Goal: Transaction & Acquisition: Purchase product/service

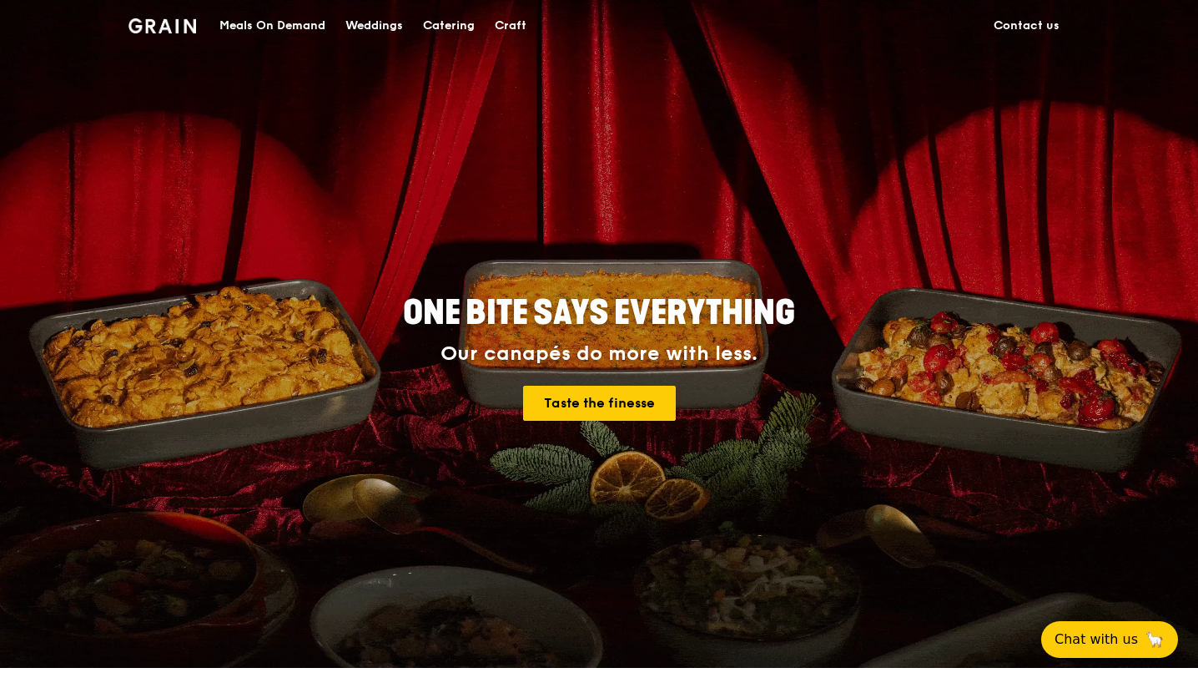
click at [295, 21] on div "Meals On Demand" at bounding box center [272, 26] width 106 height 50
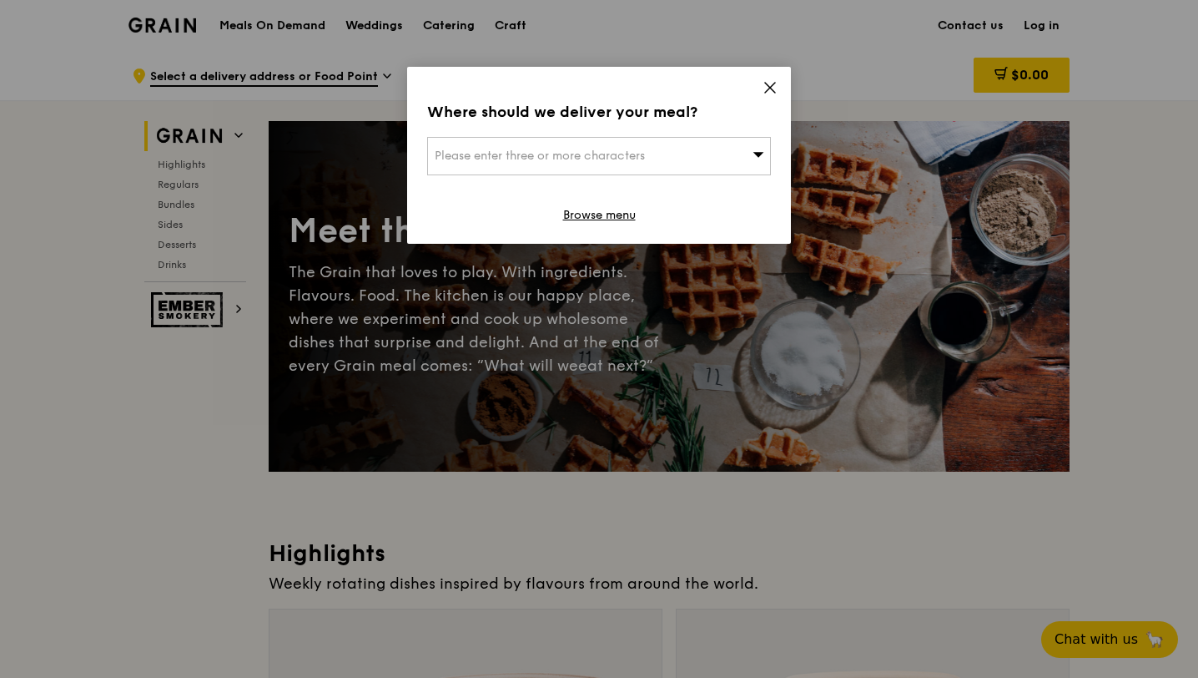
click at [716, 154] on div "Please enter three or more characters" at bounding box center [599, 156] width 344 height 38
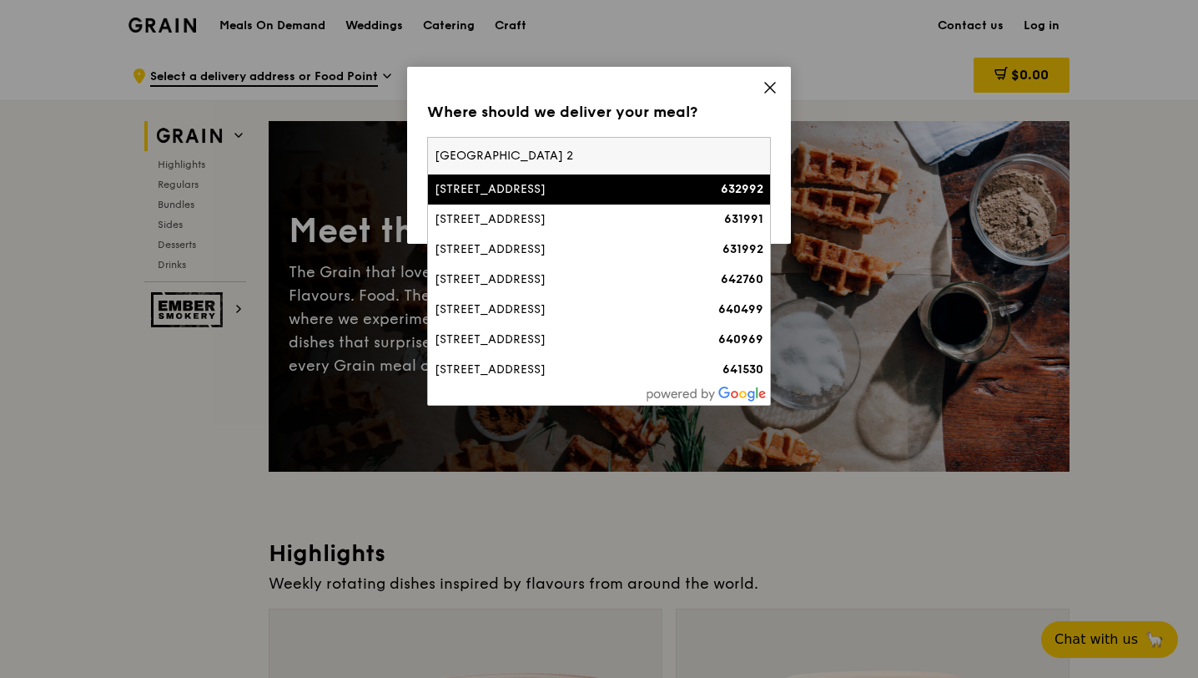
type input "[GEOGRAPHIC_DATA] 24"
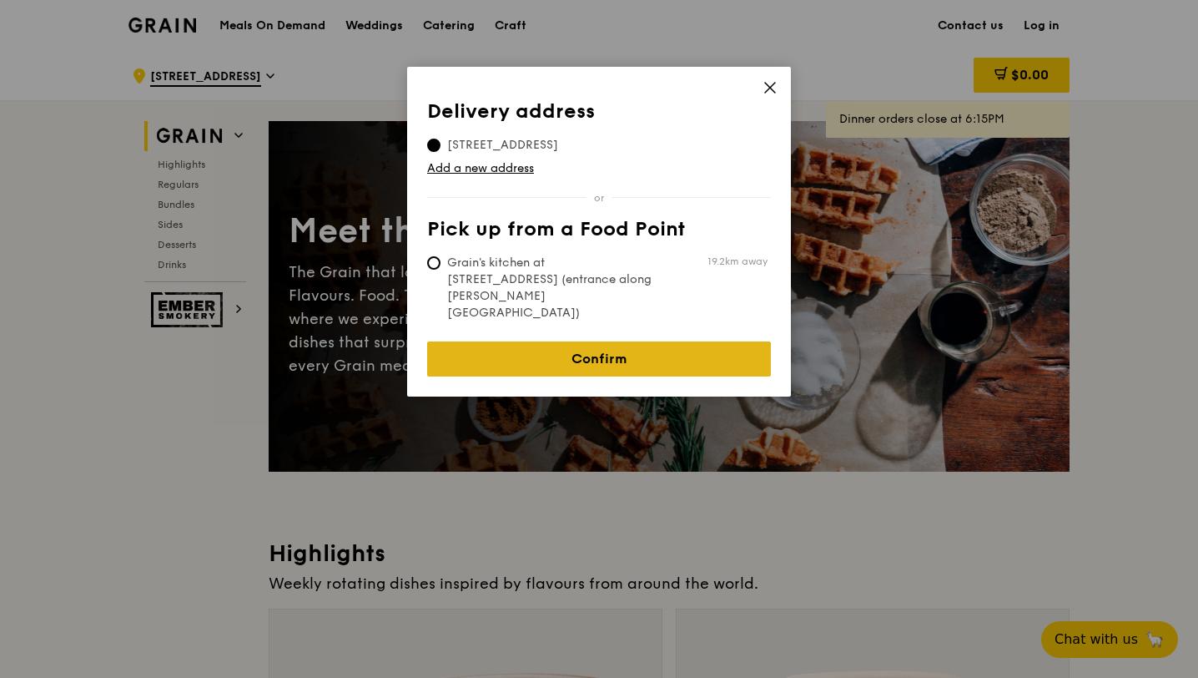
click at [626, 341] on link "Confirm" at bounding box center [599, 358] width 344 height 35
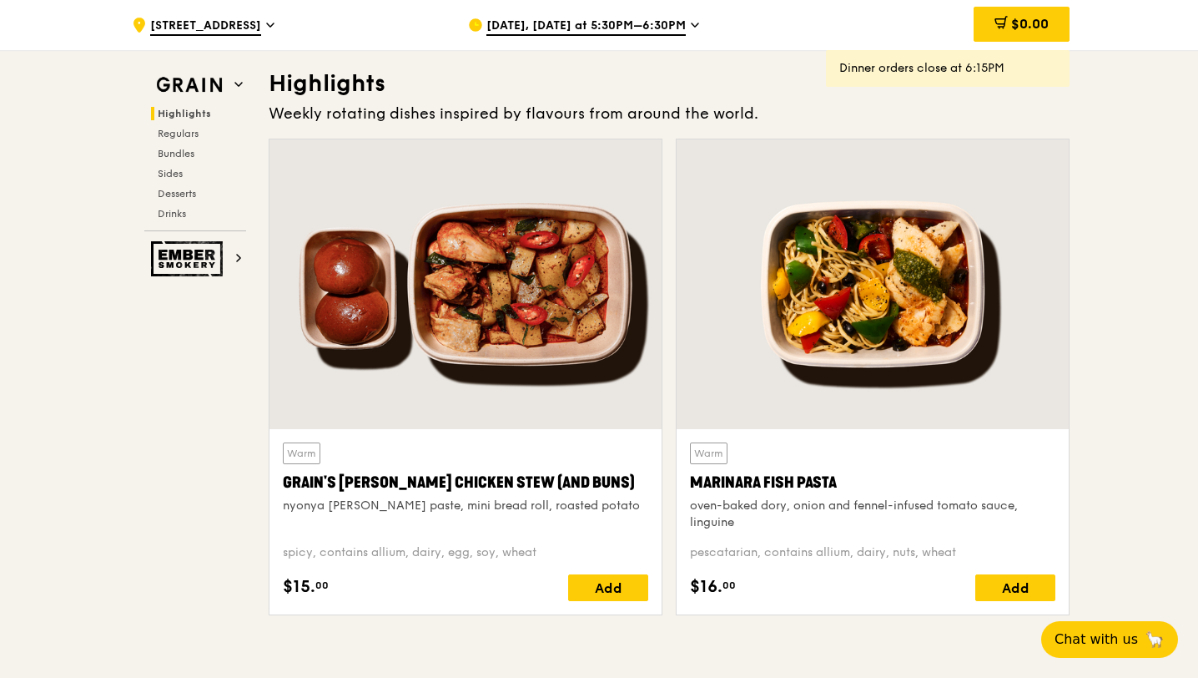
scroll to position [491, 0]
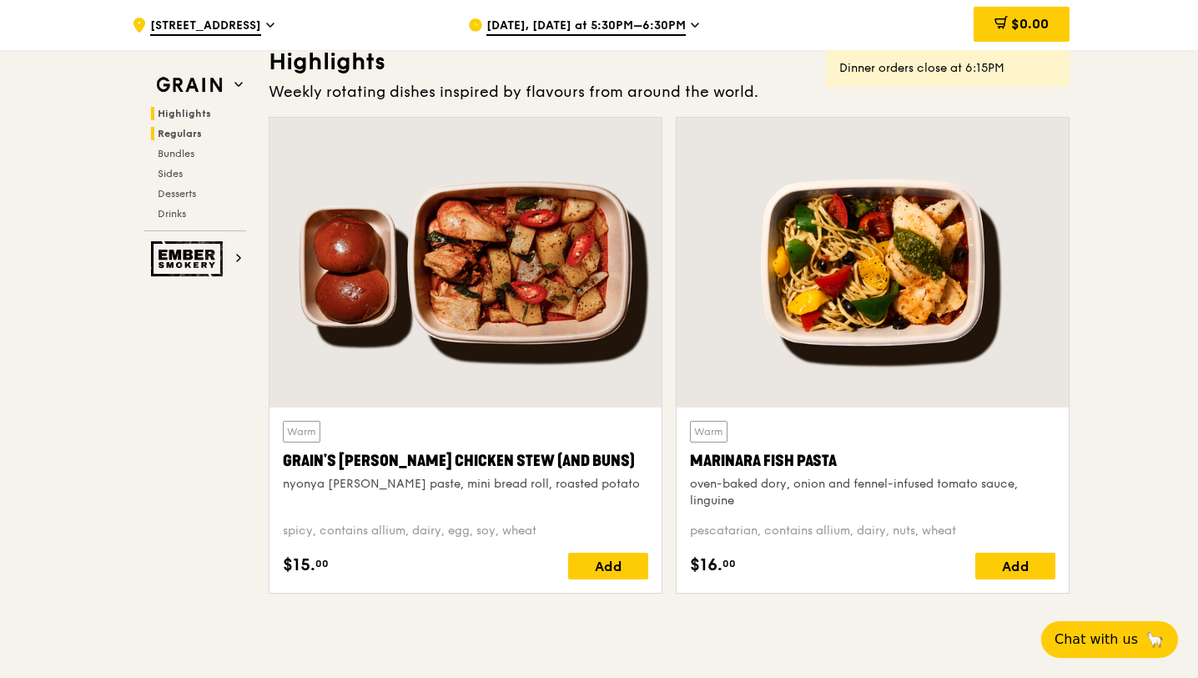
click at [187, 134] on span "Regulars" at bounding box center [180, 134] width 44 height 12
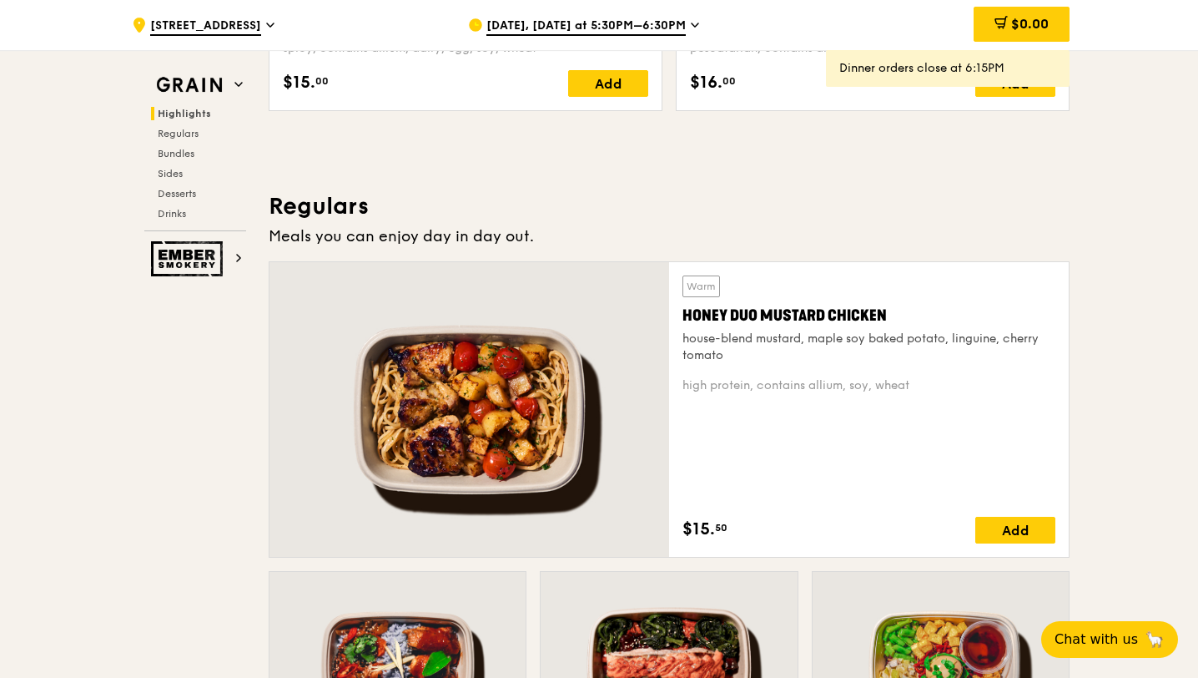
scroll to position [971, 0]
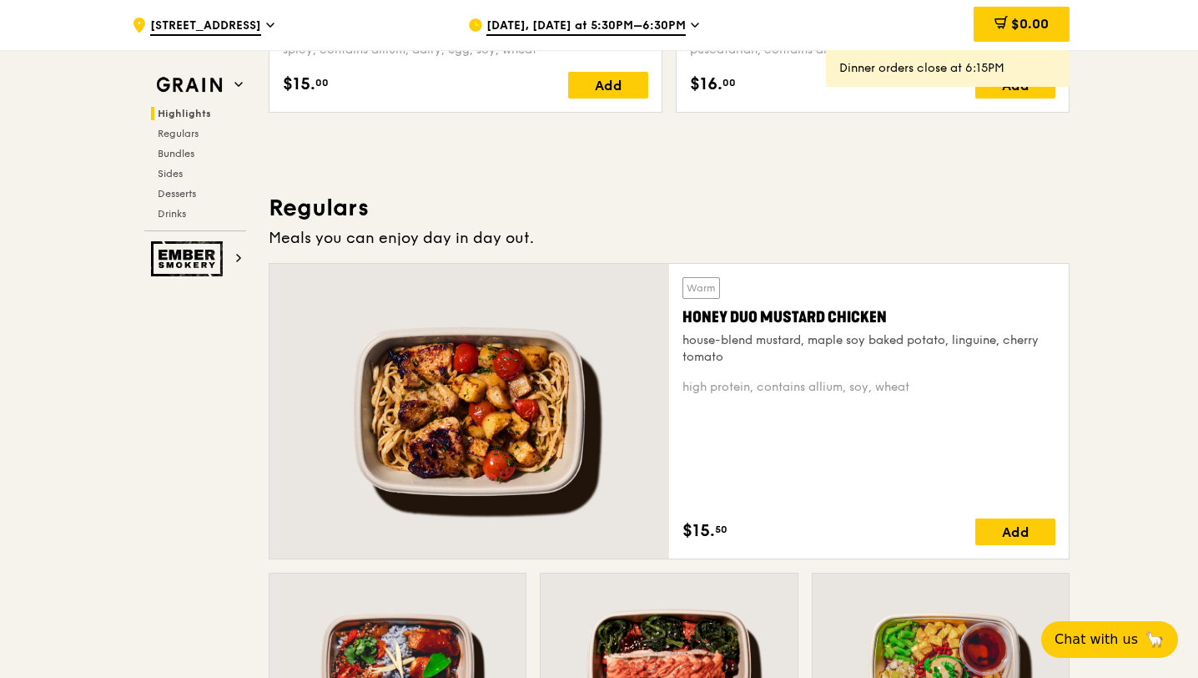
click at [517, 396] on div at bounding box center [470, 411] width 400 height 295
